Goal: Information Seeking & Learning: Check status

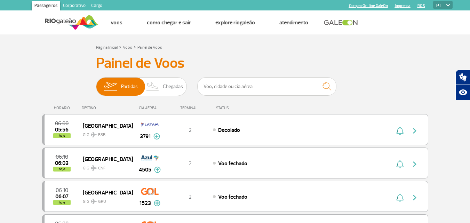
click at [410, 5] on link "Imprensa" at bounding box center [403, 5] width 16 height 5
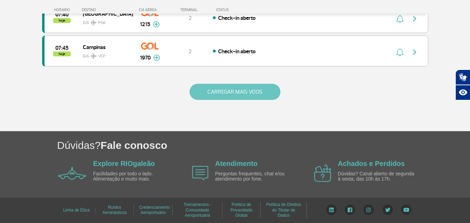
click at [229, 95] on button "CARREGAR MAIS VOOS" at bounding box center [234, 92] width 91 height 16
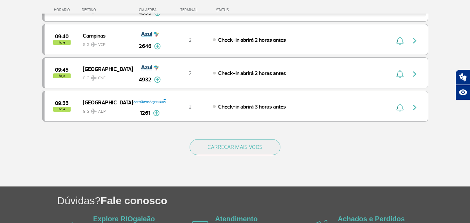
scroll to position [1382, 0]
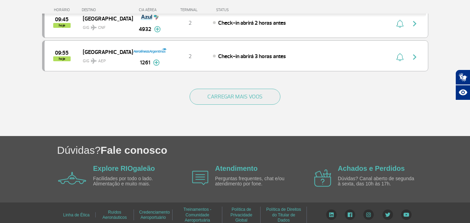
click at [252, 105] on div "CARREGAR MAIS VOOS" at bounding box center [235, 108] width 386 height 56
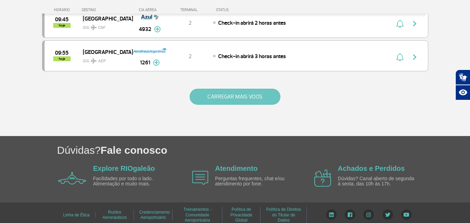
click at [254, 98] on button "CARREGAR MAIS VOOS" at bounding box center [234, 97] width 91 height 16
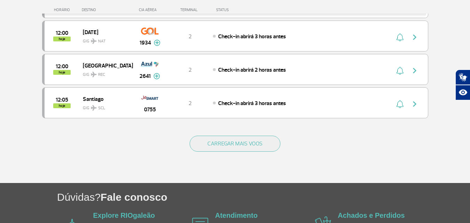
scroll to position [2025, 0]
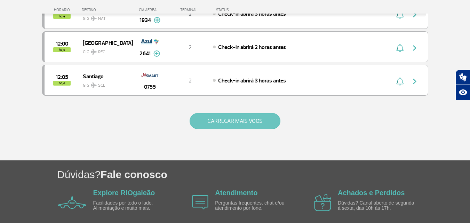
click at [252, 113] on button "CARREGAR MAIS VOOS" at bounding box center [234, 121] width 91 height 16
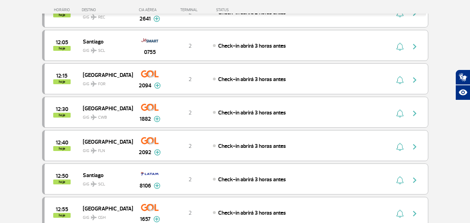
scroll to position [0, 0]
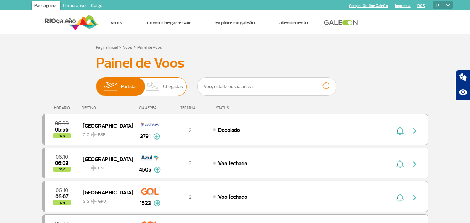
click at [156, 93] on img at bounding box center [153, 87] width 21 height 18
click at [96, 83] on input "Partidas Chegadas" at bounding box center [96, 83] width 0 height 0
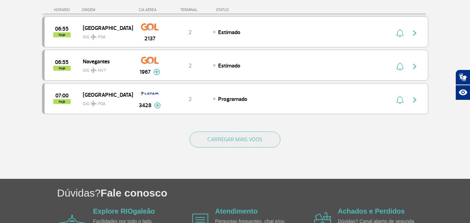
scroll to position [719, 0]
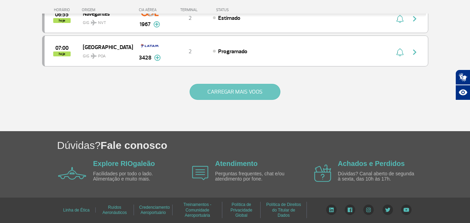
click at [233, 97] on button "CARREGAR MAIS VOOS" at bounding box center [234, 92] width 91 height 16
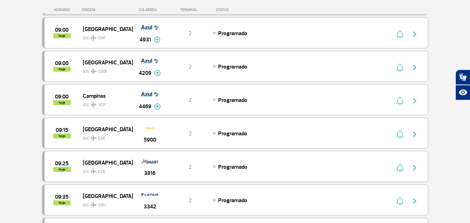
scroll to position [1345, 0]
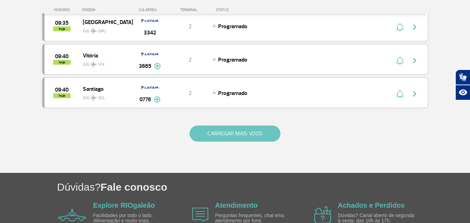
click at [228, 131] on button "CARREGAR MAIS VOOS" at bounding box center [234, 134] width 91 height 16
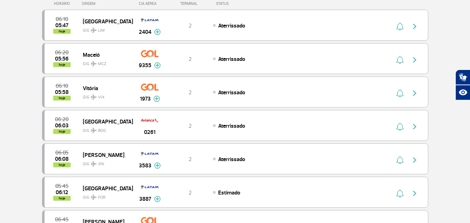
scroll to position [0, 0]
